Goal: Task Accomplishment & Management: Use online tool/utility

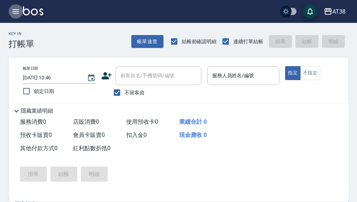
click at [18, 11] on icon "button" at bounding box center [16, 11] width 6 height 4
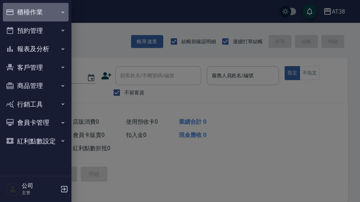
click at [29, 8] on button "櫃檯作業" at bounding box center [36, 12] width 66 height 19
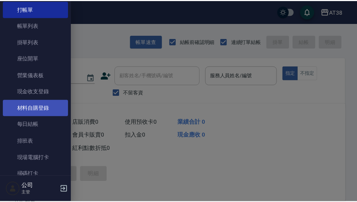
scroll to position [36, 0]
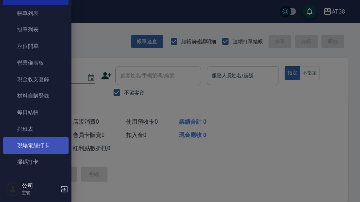
click at [30, 147] on link "現場電腦打卡" at bounding box center [36, 145] width 66 height 16
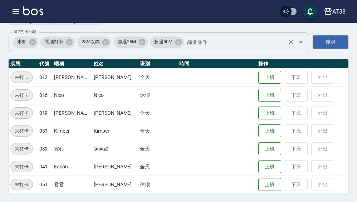
scroll to position [48, 0]
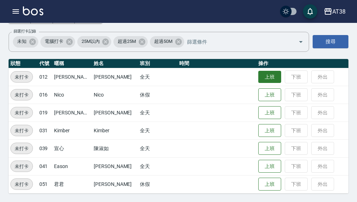
click at [258, 77] on button "上班" at bounding box center [269, 77] width 23 height 13
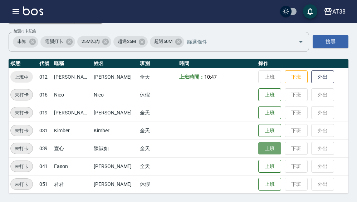
click at [258, 148] on button "上班" at bounding box center [269, 148] width 23 height 13
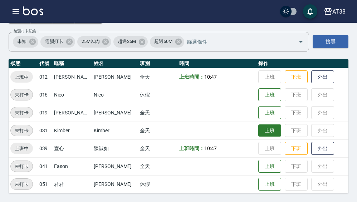
click at [258, 128] on button "上班" at bounding box center [269, 130] width 23 height 13
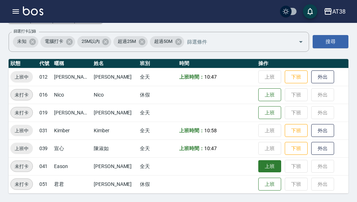
click at [267, 163] on button "上班" at bounding box center [269, 166] width 23 height 13
